Goal: Task Accomplishment & Management: Complete application form

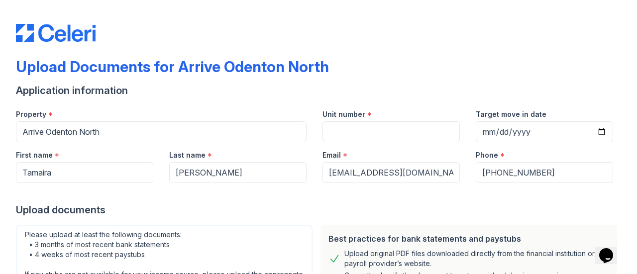
scroll to position [23, 0]
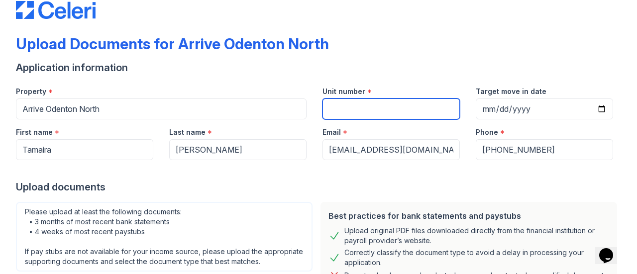
click at [347, 103] on input "Unit number" at bounding box center [391, 109] width 137 height 21
type input "202"
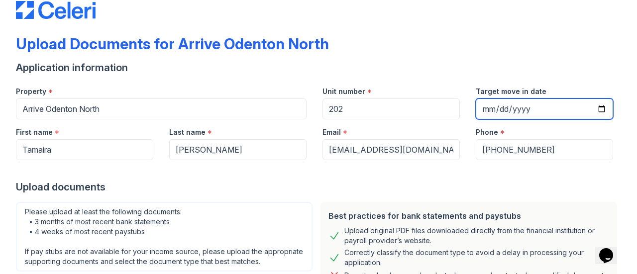
click at [596, 110] on input "Target move in date" at bounding box center [544, 109] width 137 height 21
type input "[DATE]"
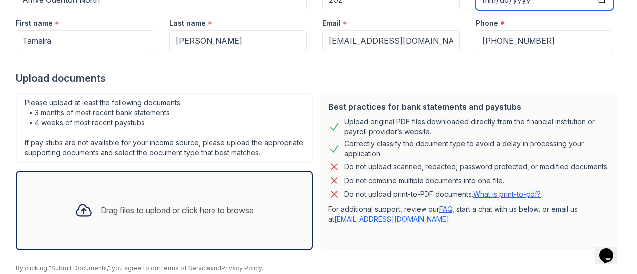
scroll to position [131, 0]
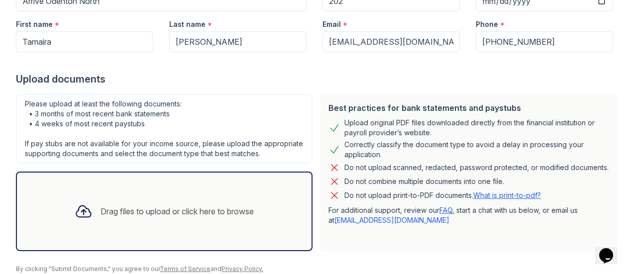
click at [148, 217] on div "Drag files to upload or click here to browse" at bounding box center [177, 212] width 153 height 12
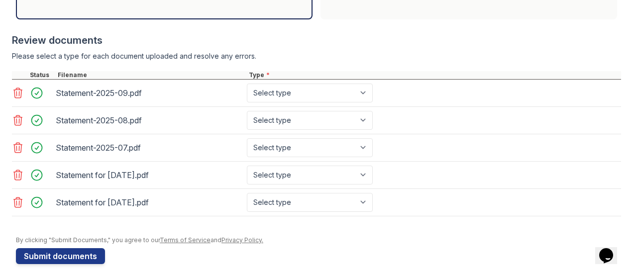
scroll to position [379, 0]
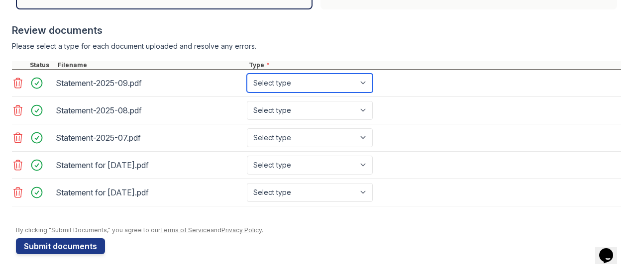
click at [349, 85] on select "Select type Paystub Bank Statement Offer Letter Tax Documents Benefit Award Let…" at bounding box center [310, 83] width 126 height 19
select select "bank_statement"
click at [247, 76] on select "Select type Paystub Bank Statement Offer Letter Tax Documents Benefit Award Let…" at bounding box center [310, 83] width 126 height 19
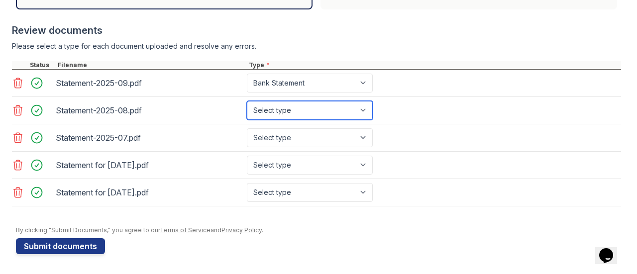
click at [310, 111] on select "Select type Paystub Bank Statement Offer Letter Tax Documents Benefit Award Let…" at bounding box center [310, 110] width 126 height 19
select select "bank_statement"
click at [247, 103] on select "Select type Paystub Bank Statement Offer Letter Tax Documents Benefit Award Let…" at bounding box center [310, 110] width 126 height 19
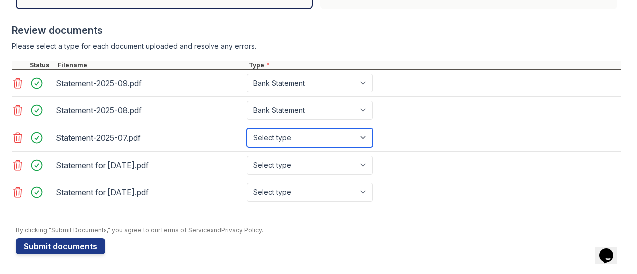
click at [286, 137] on select "Select type Paystub Bank Statement Offer Letter Tax Documents Benefit Award Let…" at bounding box center [310, 137] width 126 height 19
select select "bank_statement"
click at [247, 130] on select "Select type Paystub Bank Statement Offer Letter Tax Documents Benefit Award Let…" at bounding box center [310, 137] width 126 height 19
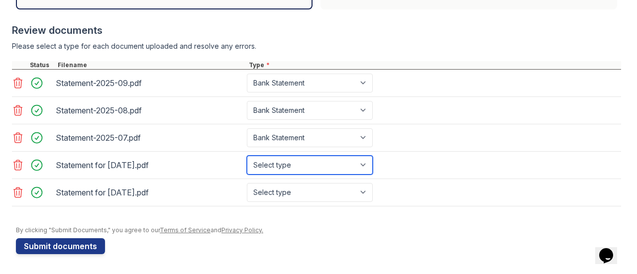
click at [297, 167] on select "Select type Paystub Bank Statement Offer Letter Tax Documents Benefit Award Let…" at bounding box center [310, 165] width 126 height 19
select select "paystub"
click at [247, 157] on select "Select type Paystub Bank Statement Offer Letter Tax Documents Benefit Award Let…" at bounding box center [310, 165] width 126 height 19
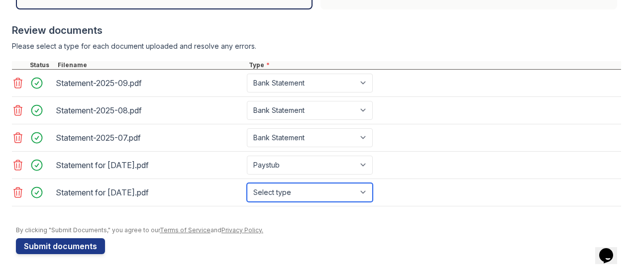
click at [292, 193] on select "Select type Paystub Bank Statement Offer Letter Tax Documents Benefit Award Let…" at bounding box center [310, 192] width 126 height 19
select select "paystub"
click at [247, 184] on select "Select type Paystub Bank Statement Offer Letter Tax Documents Benefit Award Let…" at bounding box center [310, 192] width 126 height 19
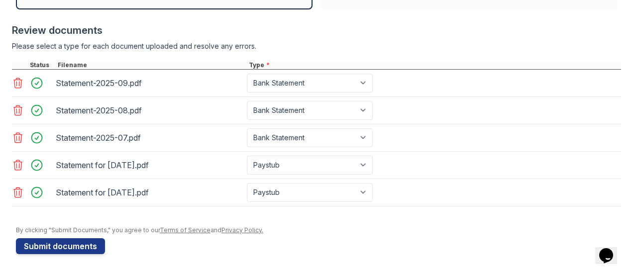
click at [86, 246] on button "Submit documents" at bounding box center [60, 246] width 89 height 16
